Goal: Complete application form

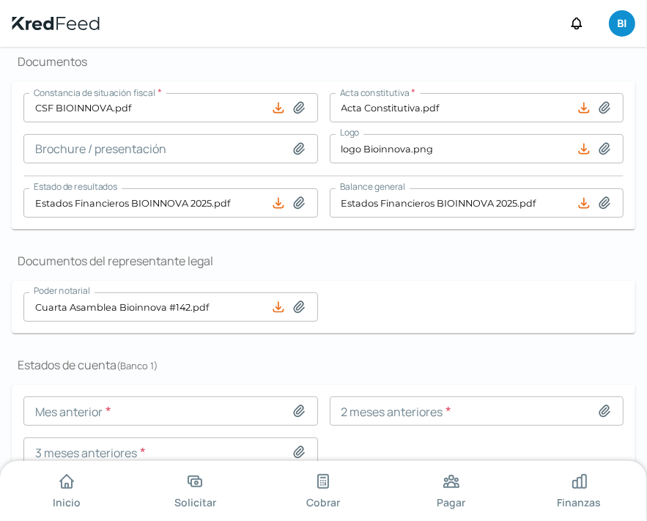
scroll to position [279, 0]
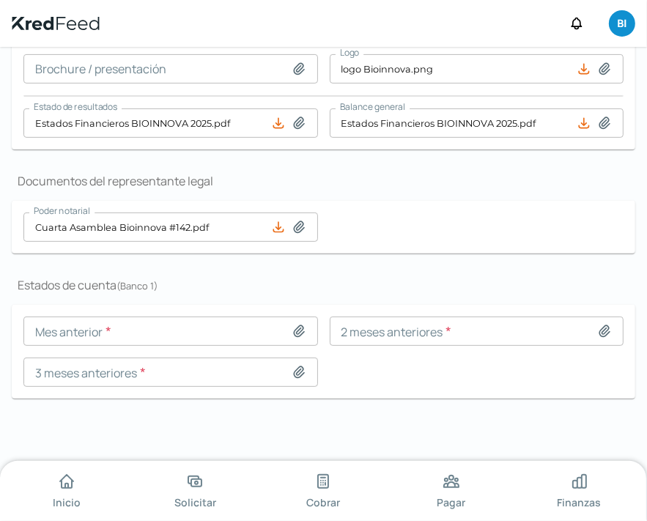
type input "ESTADO DE CUENTA BANBAJIO [DATE].pdf"
type input "ESTADO DE CUENTA BANBAJIO [PERSON_NAME].pdf"
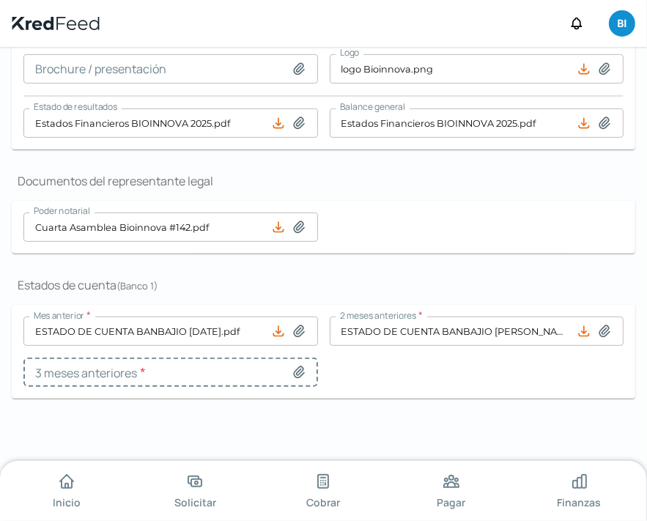
type input "ESTADO DE CUENTA BANBAJIO BIOINNOVA MAYO.pdf"
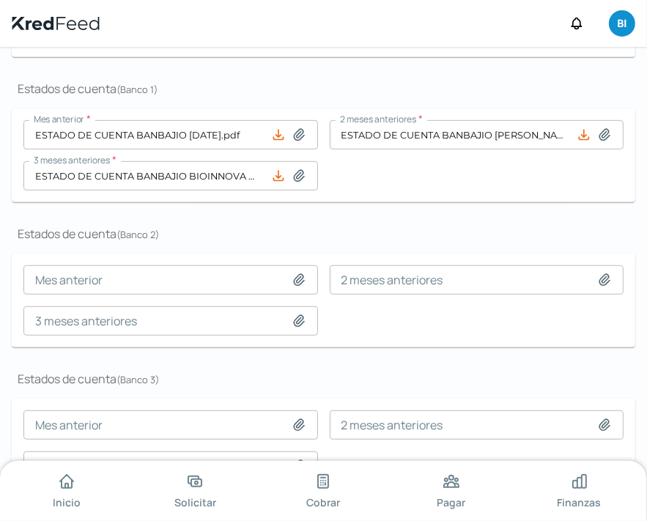
scroll to position [478, 0]
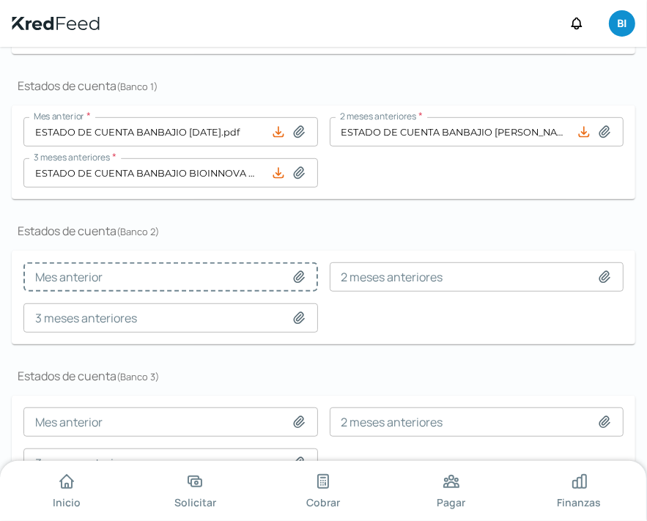
type input "ESTADO DE CUENTA BANCOMER 3062 BIOINNOVA JULIO.pdf"
type input "ESTADO DE CUENTA BANCOMER 3062 BIOINNOVA JUNIO.pdf"
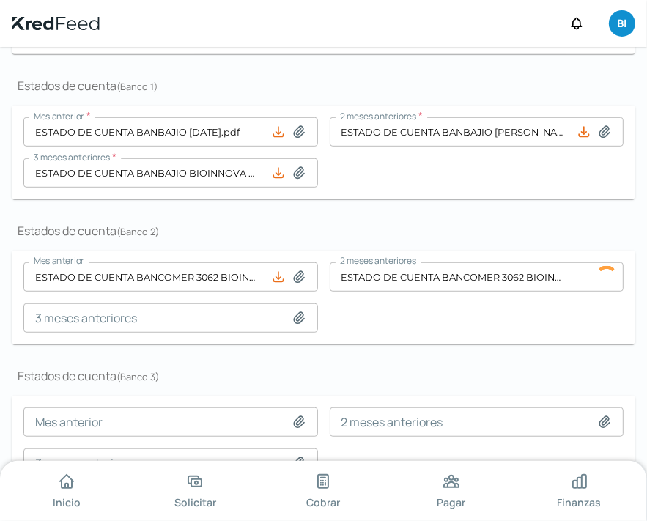
scroll to position [0, 68]
type input "ESTADO DE CUENTA BANCOMER [DATE] BIOINNOVA.pdf"
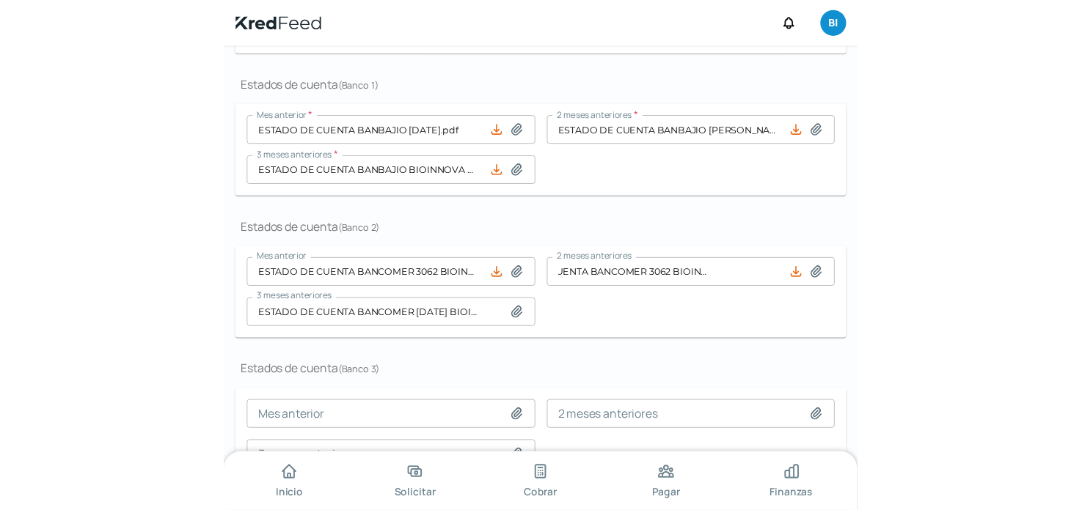
scroll to position [568, 0]
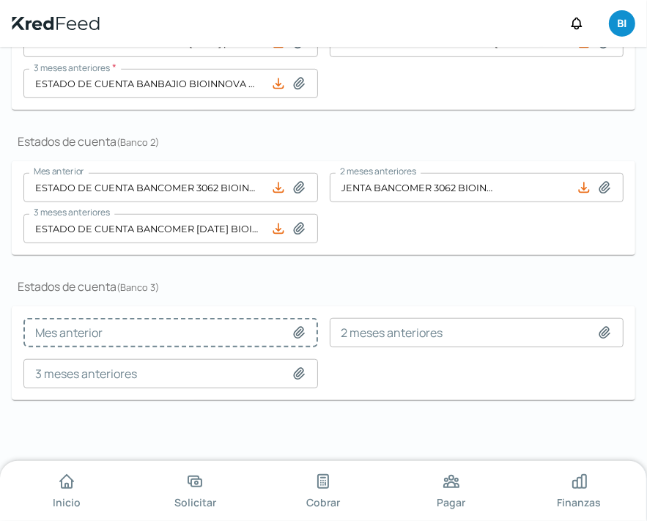
type input "ESTADO DE CUENTA BANCOMER 7288 BIOINNOVA JULIO.pdf"
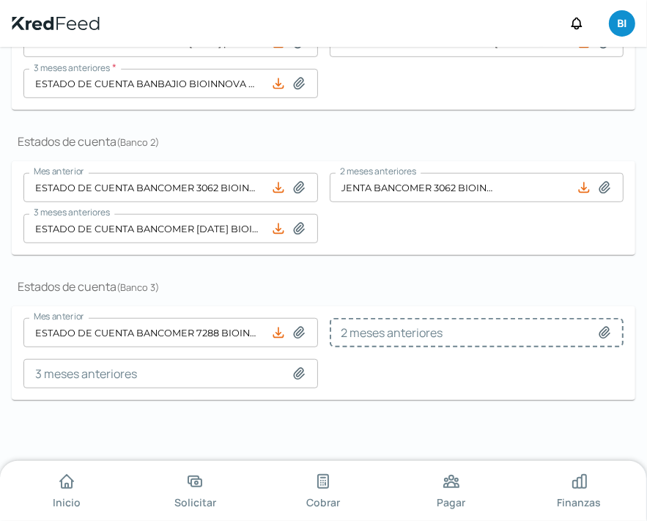
type input "ESTADO DE CUENTA BANCOMER 7288 BIOINNOVA JUNIO.pdf"
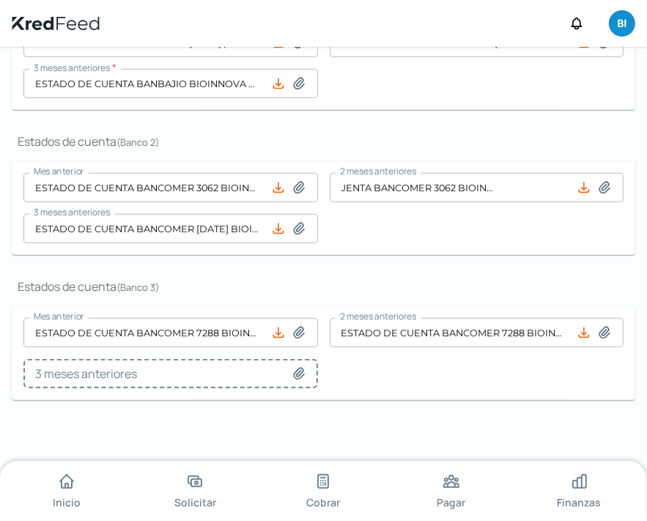
type input "ESTADO DE CUENTA BANCOMER MAYO 7288 BIONNOVA.pdf"
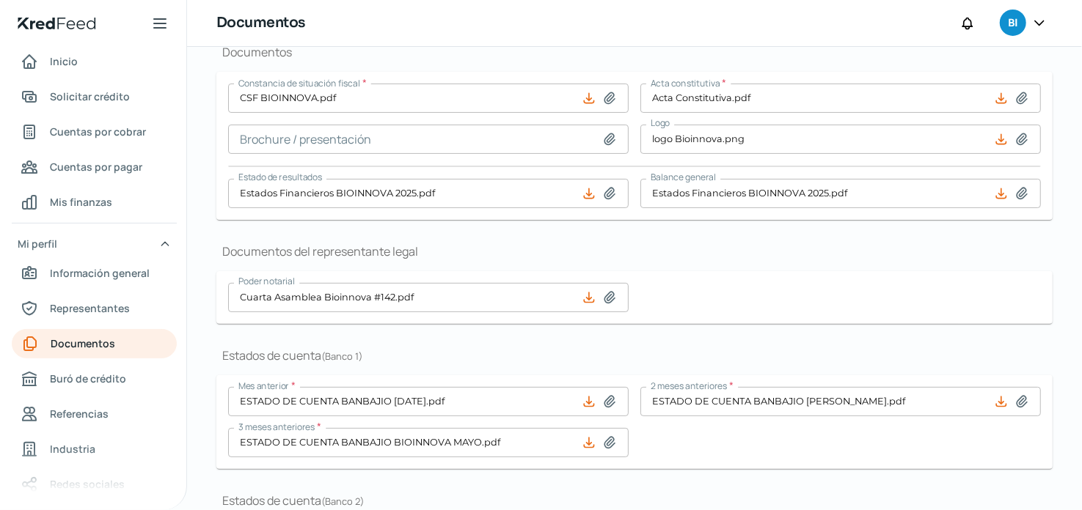
scroll to position [0, 0]
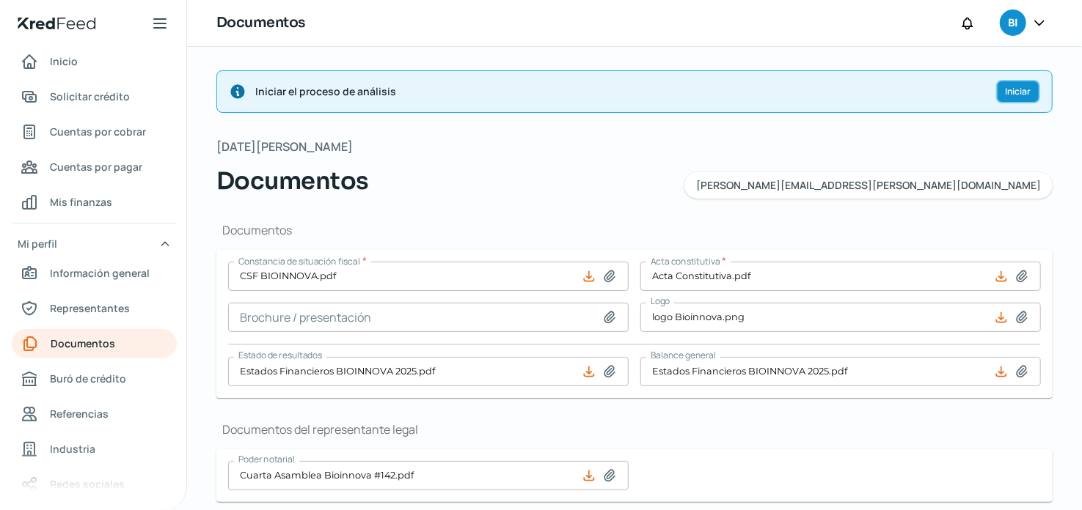
click at [1017, 83] on button "Iniciar" at bounding box center [1018, 91] width 44 height 23
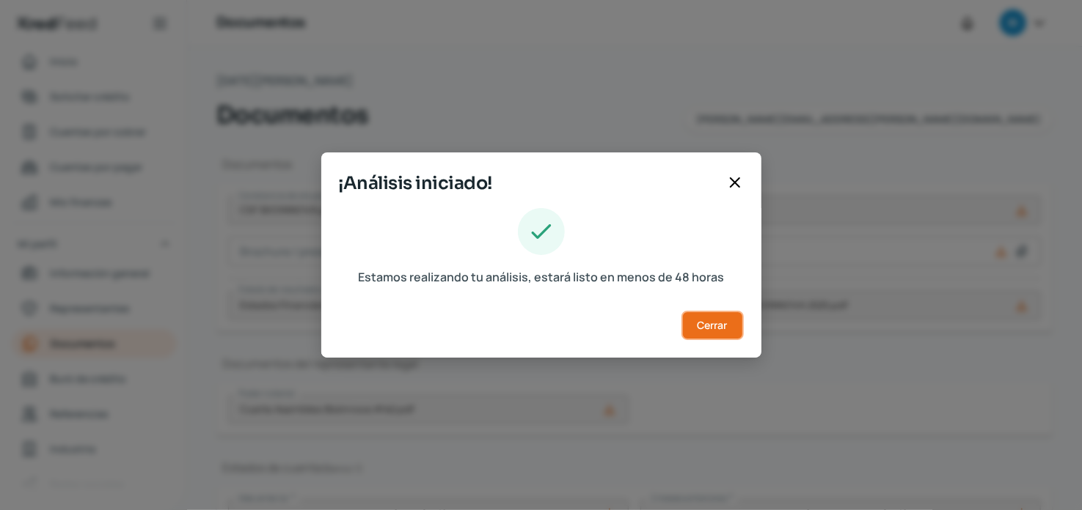
click at [719, 320] on span "Cerrar" at bounding box center [712, 325] width 30 height 10
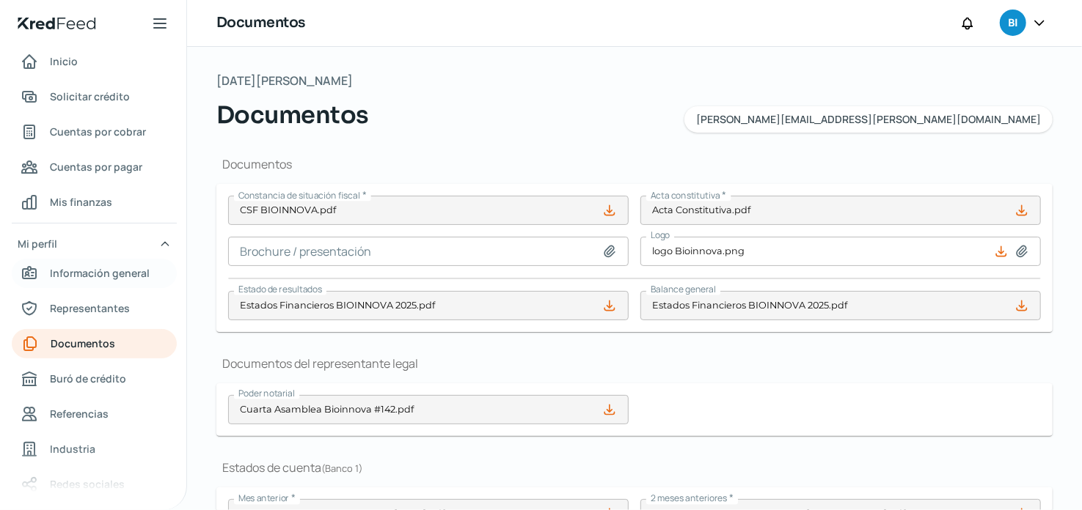
click at [88, 270] on span "Información general" at bounding box center [100, 273] width 100 height 18
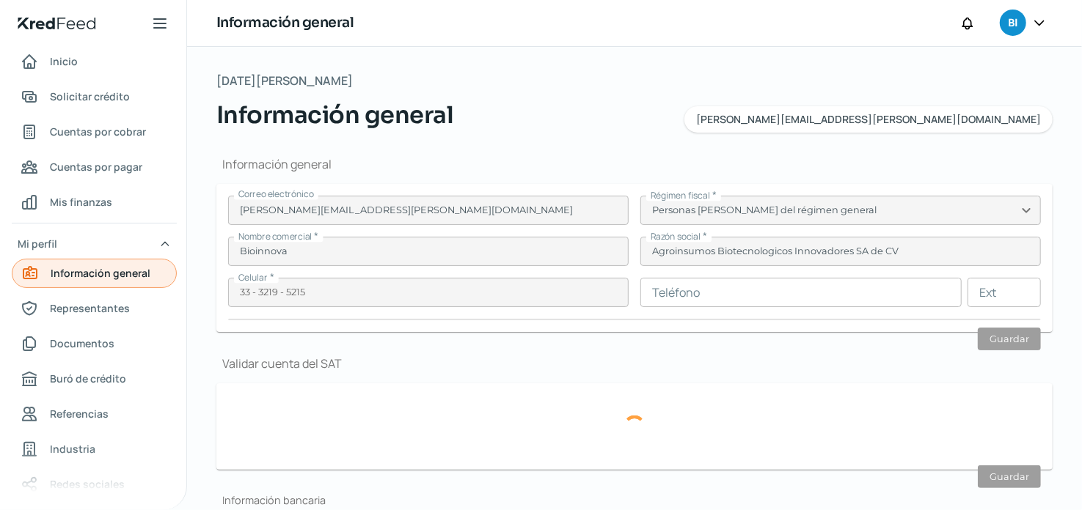
type input "ABI140808TH8"
type input "Lateral anillo periferico poniente [PERSON_NAME]"
type input "10003"
type input "1"
type input "45069"
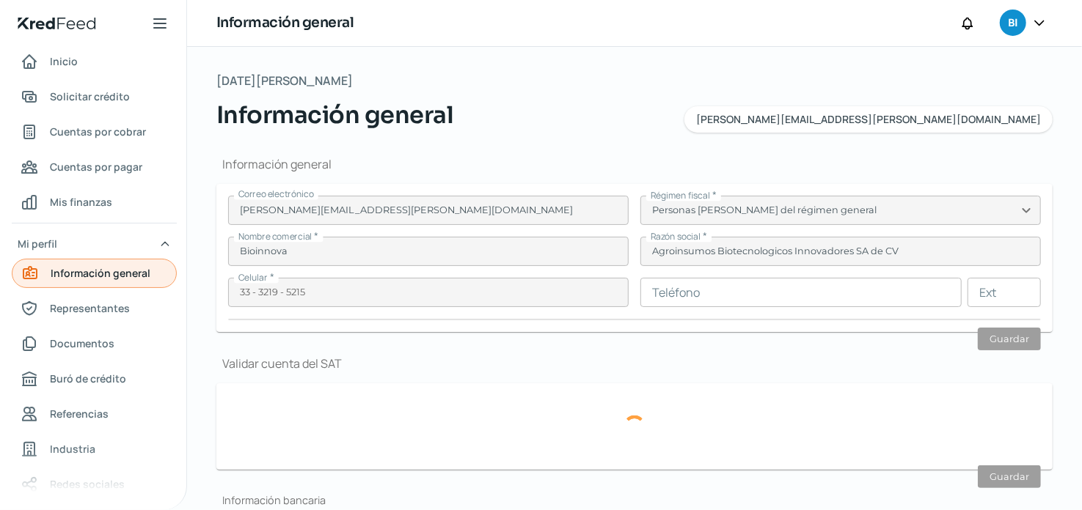
type input "paraisos del colli"
type input "Zapopan"
type input "[GEOGRAPHIC_DATA]"
type input "COMPROBANTE DE DOMICILIO.pdf"
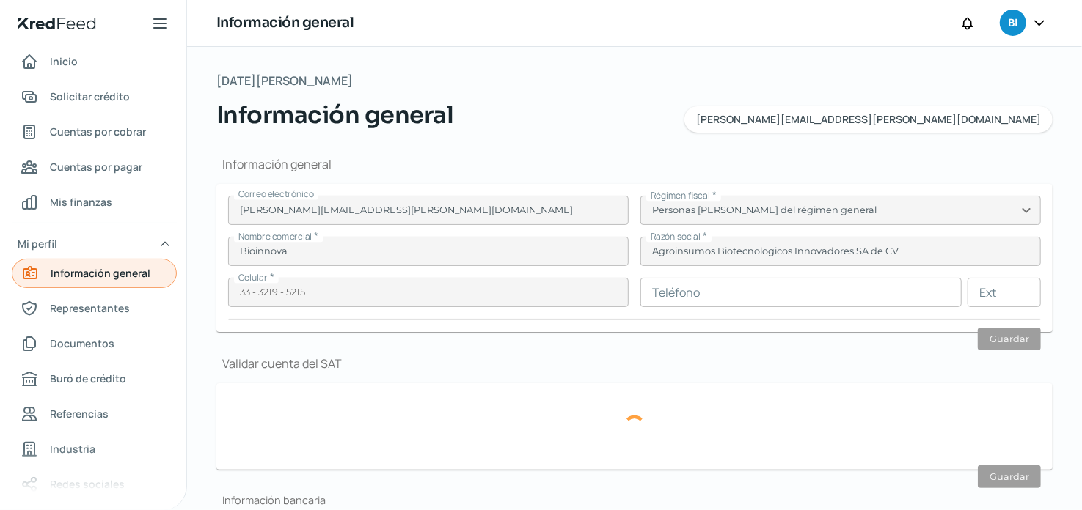
type input "4"
type input "2"
type input "Rentada"
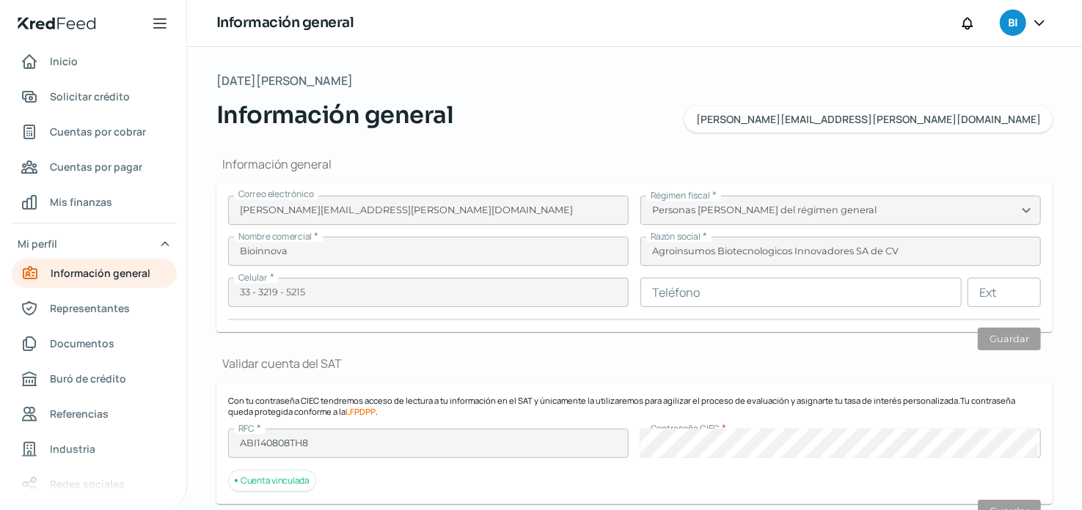
click at [1043, 18] on icon at bounding box center [1039, 22] width 15 height 15
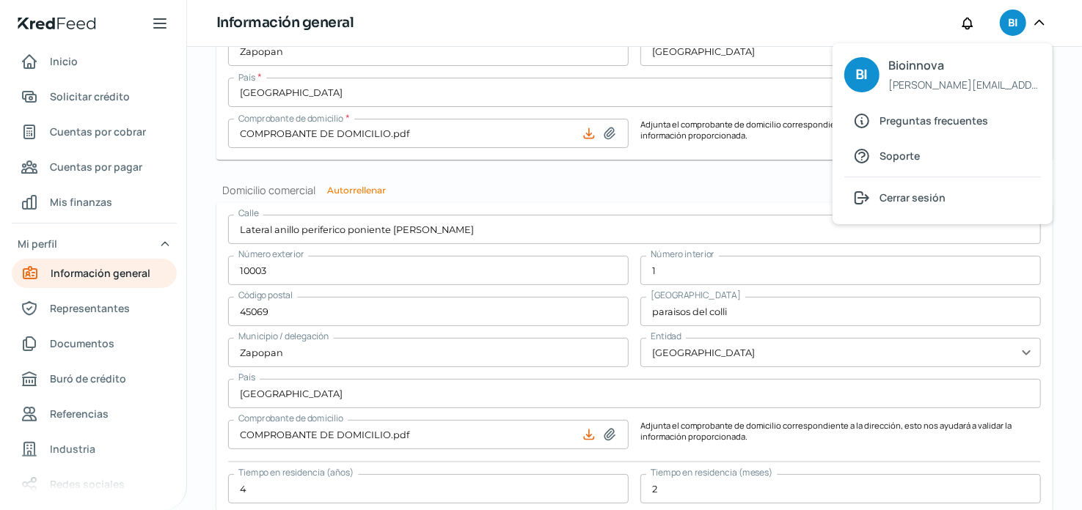
scroll to position [888, 0]
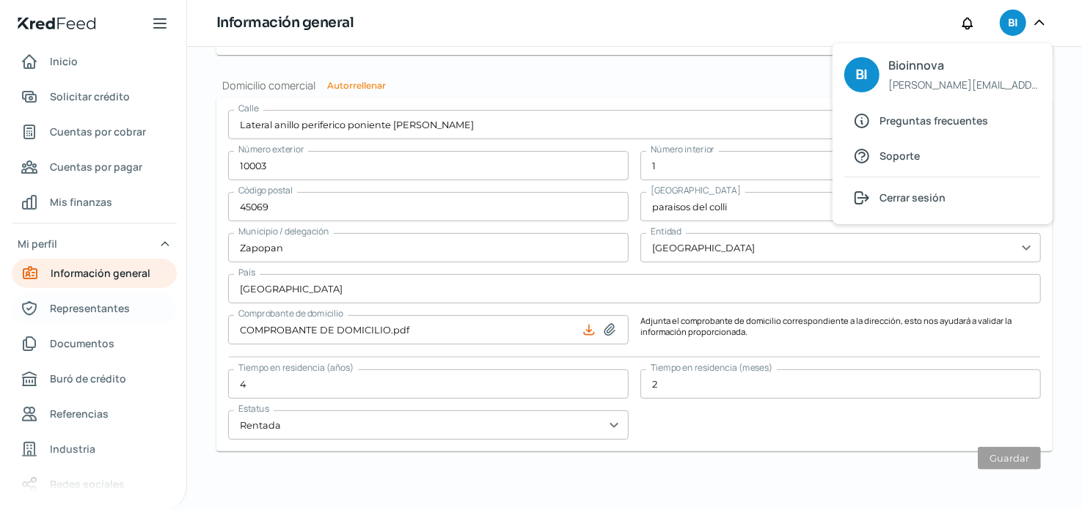
click at [84, 313] on span "Representantes" at bounding box center [90, 308] width 80 height 18
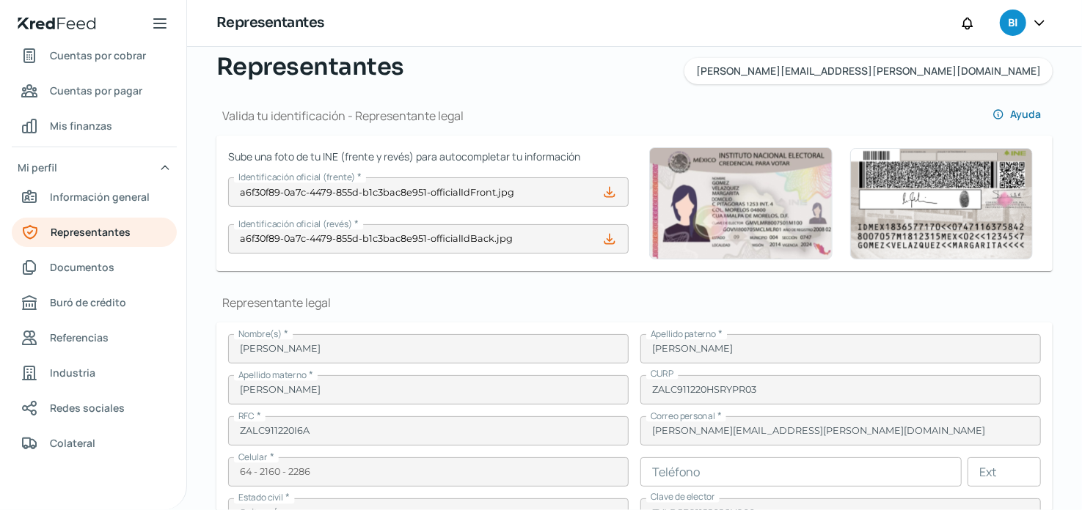
scroll to position [48, 0]
click at [1038, 23] on icon at bounding box center [1039, 23] width 9 height 4
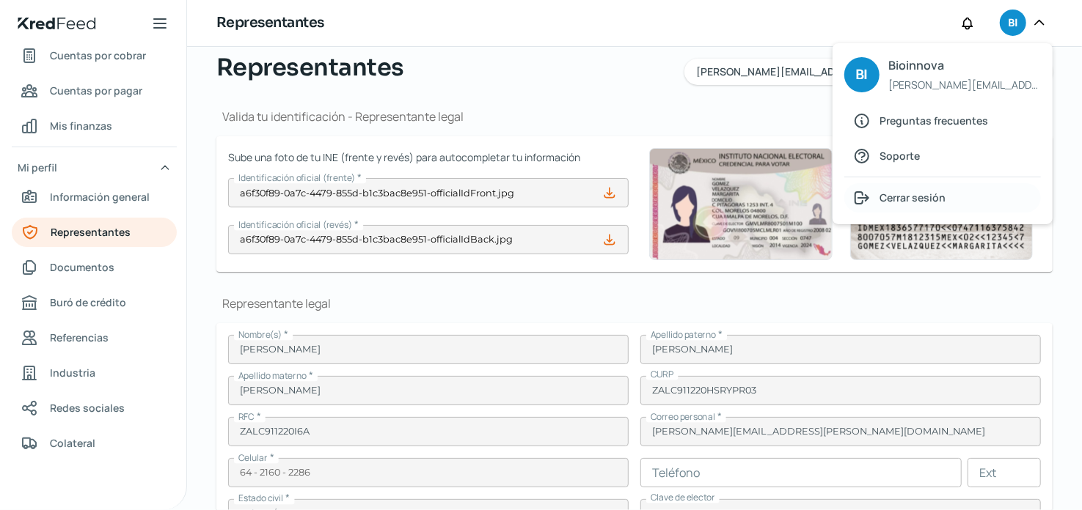
click at [925, 199] on span "Cerrar sesión" at bounding box center [912, 197] width 66 height 18
